Goal: Task Accomplishment & Management: Complete application form

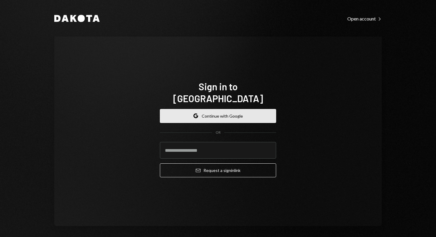
click at [246, 109] on button "Google Continue with Google" at bounding box center [218, 116] width 116 height 14
